Goal: Information Seeking & Learning: Learn about a topic

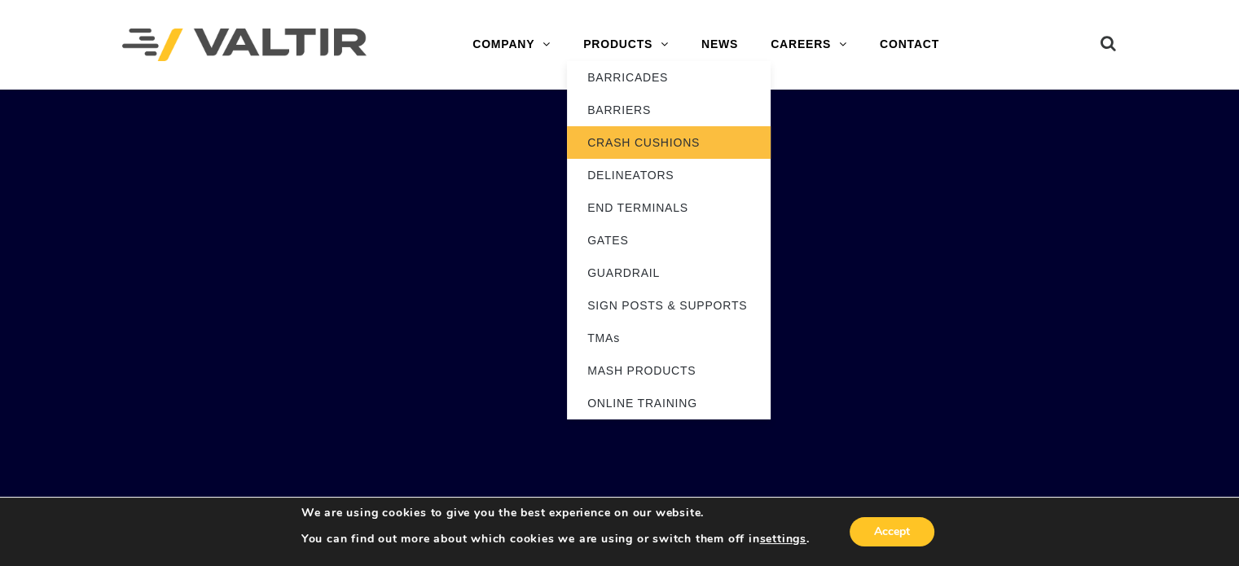
click at [618, 137] on link "CRASH CUSHIONS" at bounding box center [669, 142] width 204 height 33
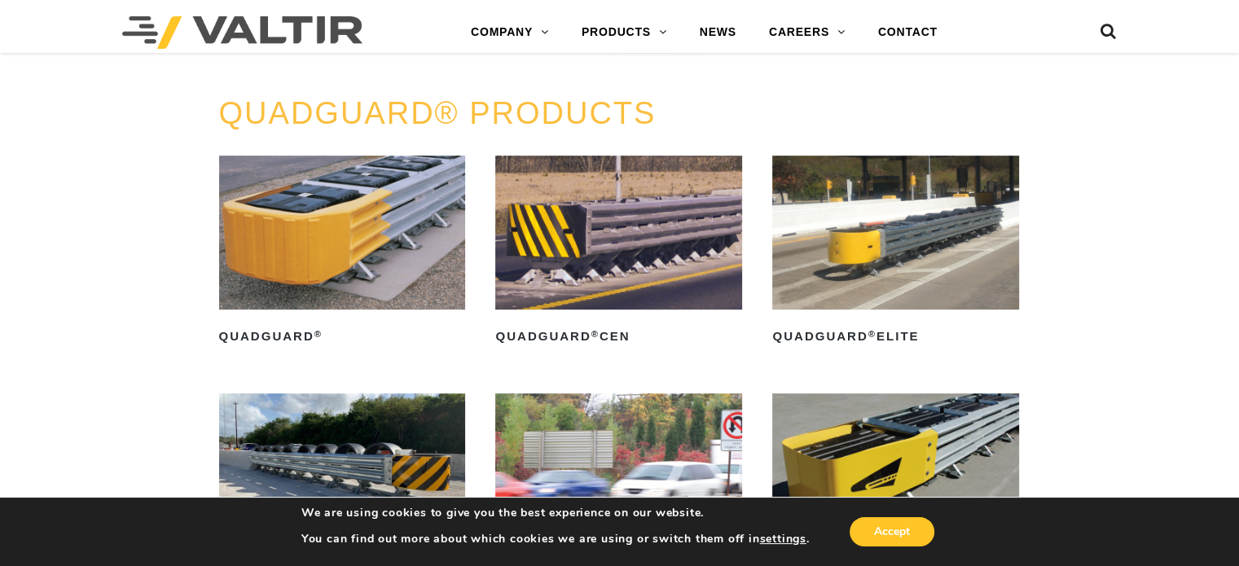
scroll to position [1108, 0]
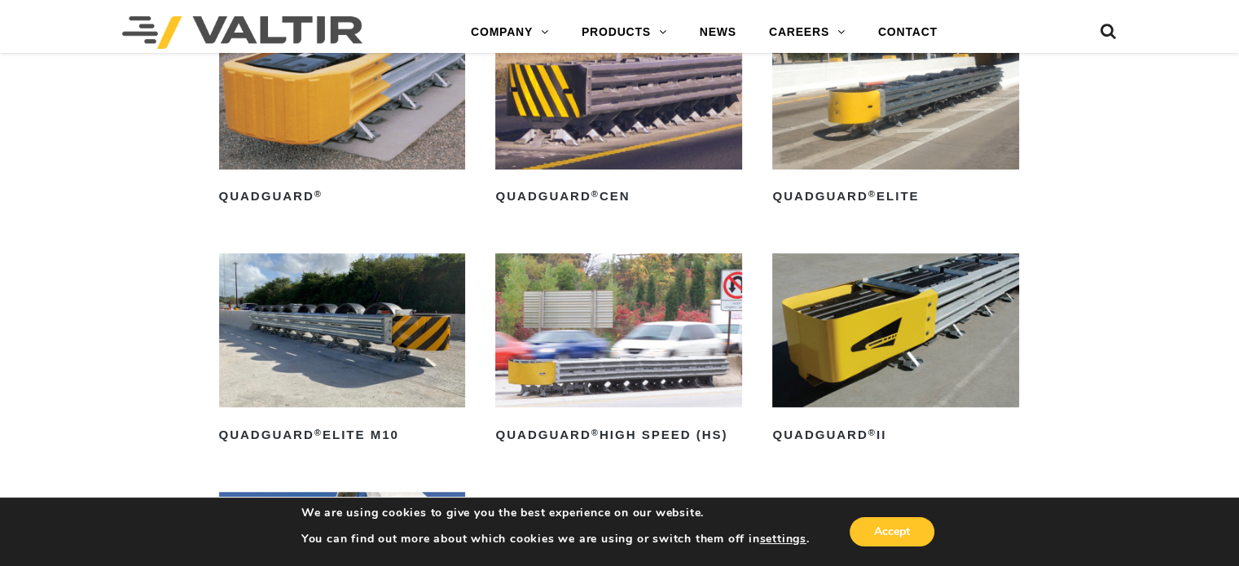
click at [895, 110] on img at bounding box center [895, 92] width 247 height 154
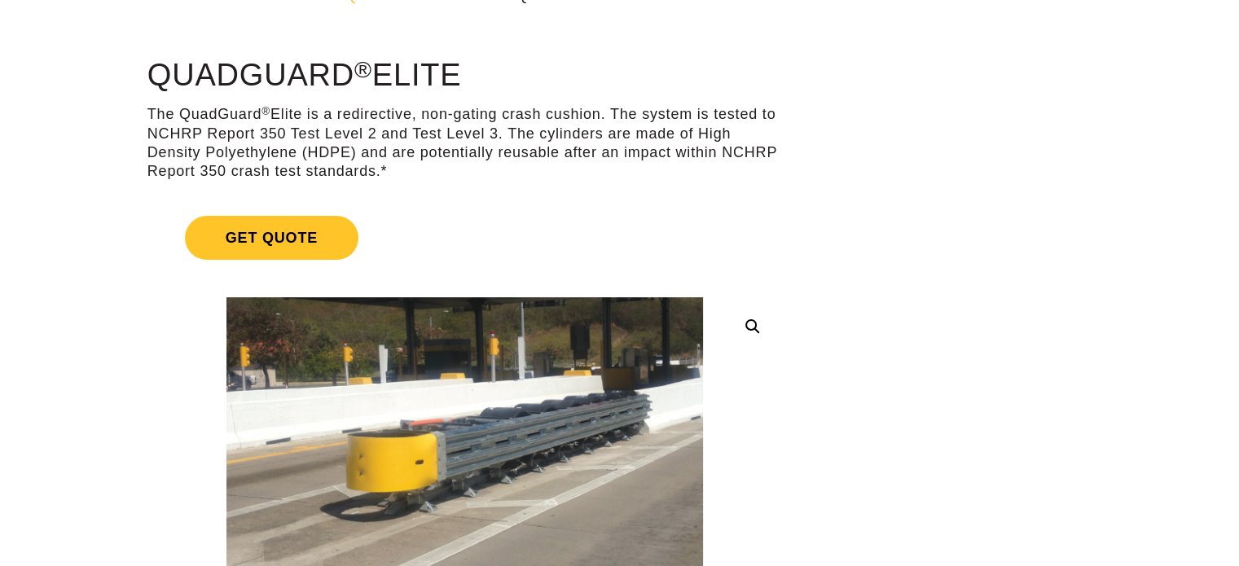
scroll to position [139, 0]
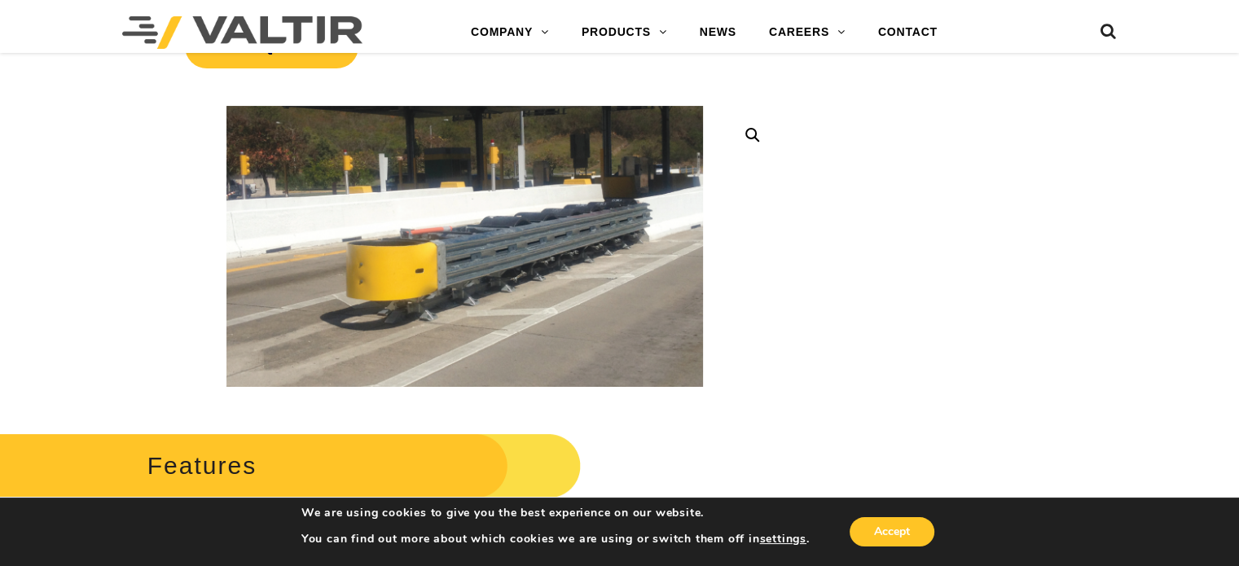
scroll to position [302, 0]
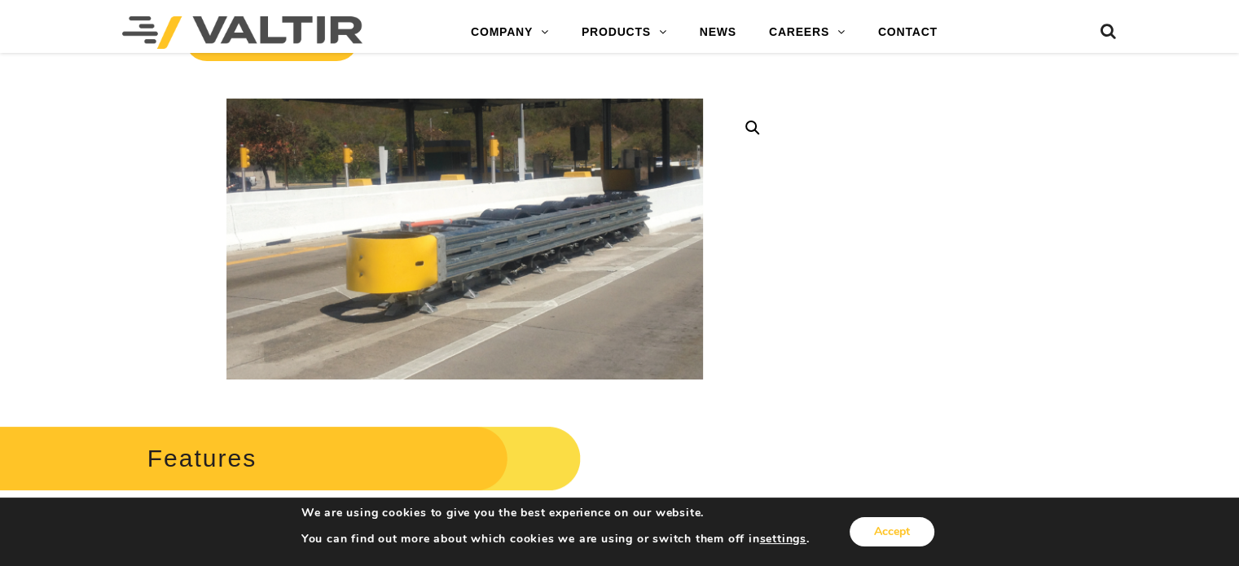
click at [882, 528] on button "Accept" at bounding box center [892, 531] width 85 height 29
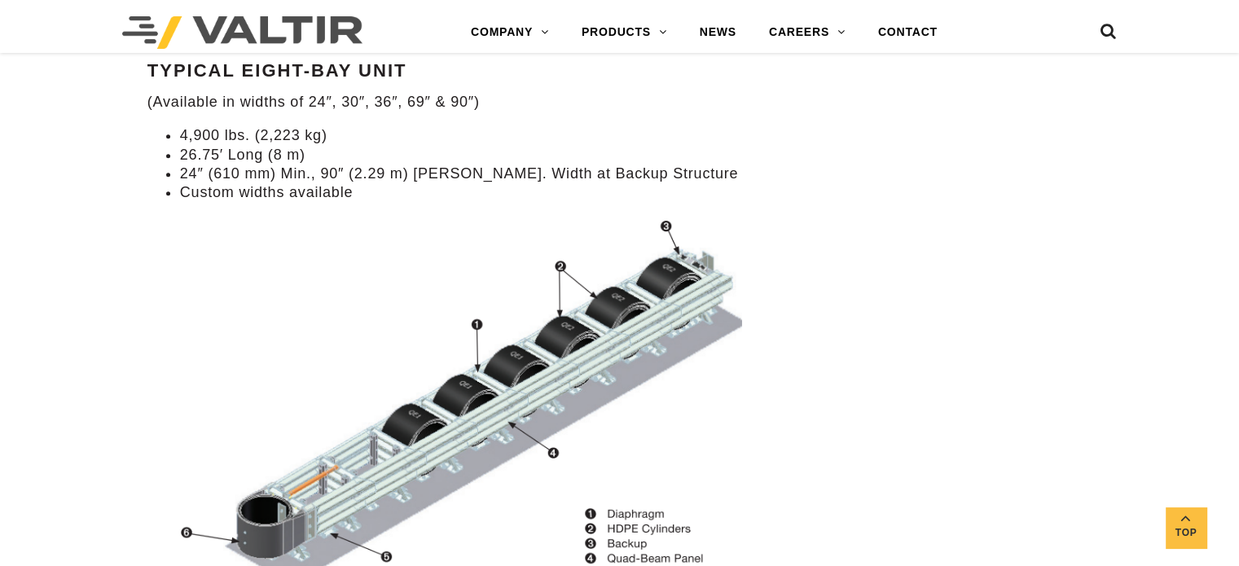
scroll to position [1638, 0]
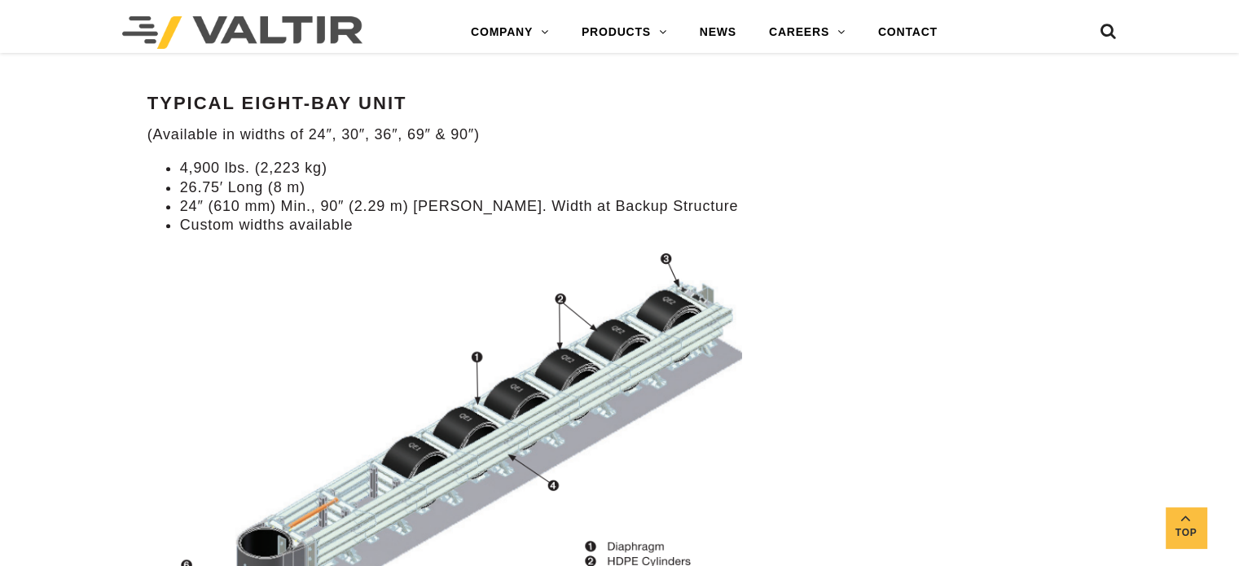
click at [172, 419] on img at bounding box center [464, 449] width 635 height 411
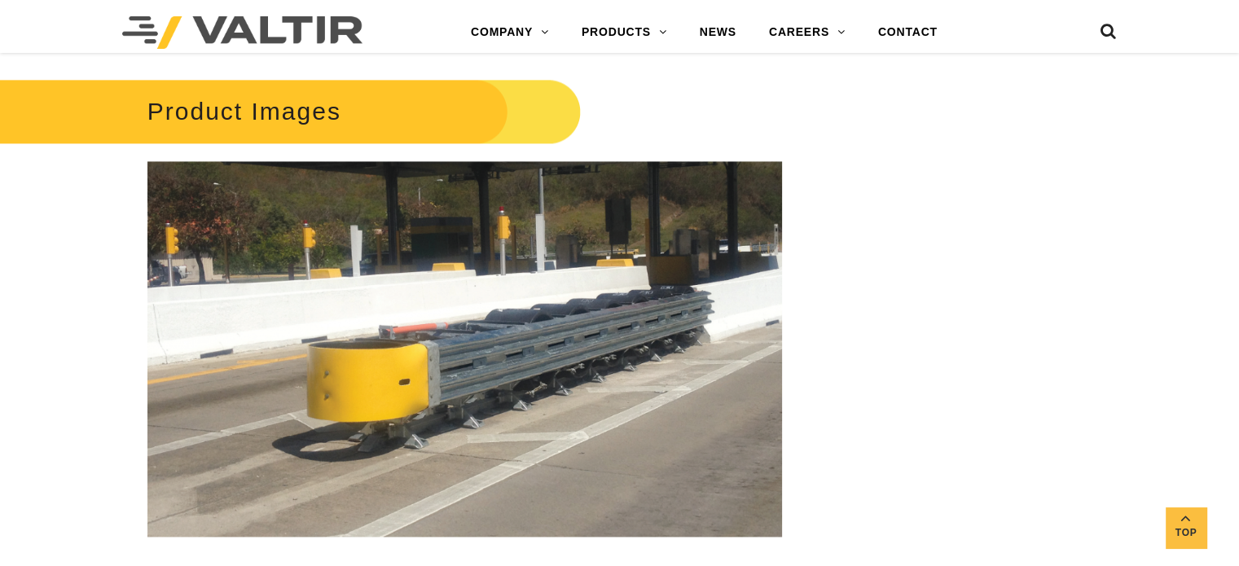
scroll to position [2258, 0]
